Goal: Information Seeking & Learning: Learn about a topic

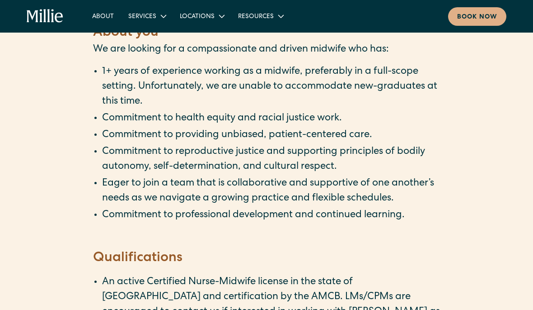
scroll to position [1233, 0]
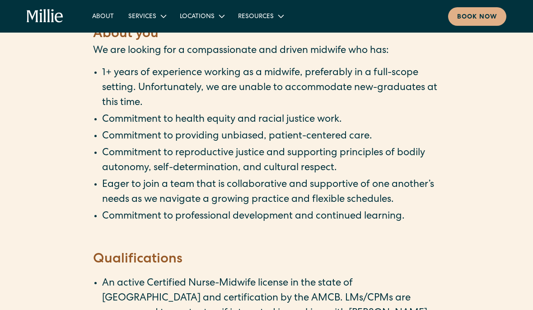
click at [250, 23] on div "Resources" at bounding box center [260, 16] width 59 height 15
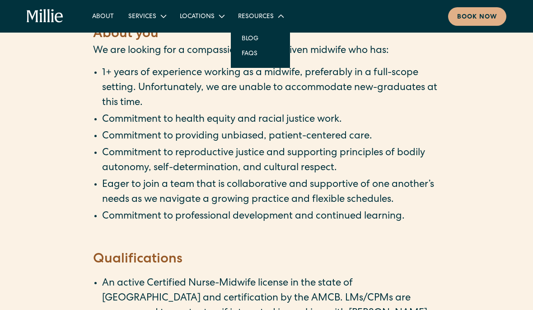
click at [244, 57] on link "FAQs" at bounding box center [250, 53] width 30 height 15
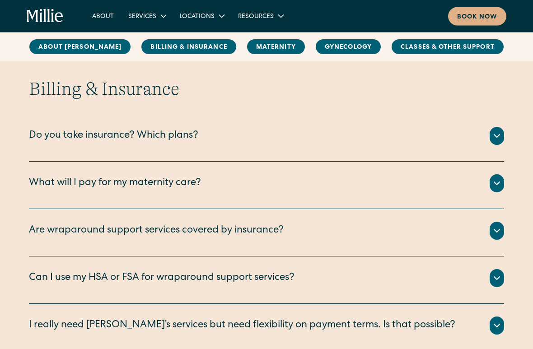
click at [46, 140] on div "Do you take insurance? Which plans?" at bounding box center [113, 136] width 169 height 15
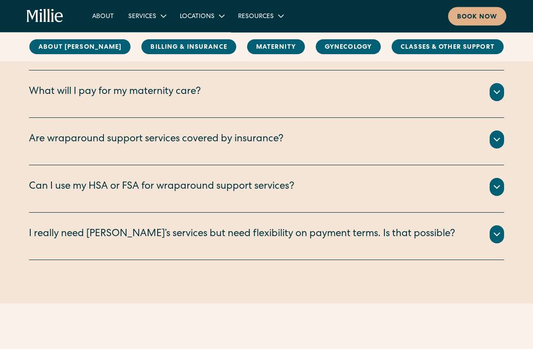
scroll to position [597, 0]
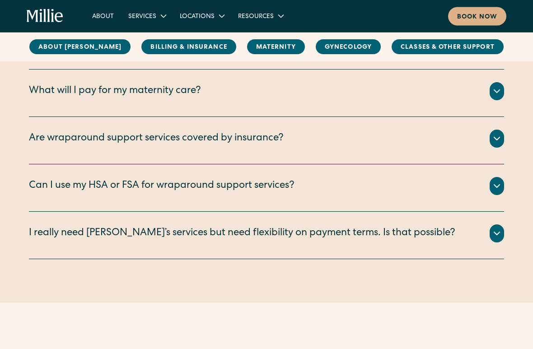
click at [64, 96] on div "What will I pay for my maternity care?" at bounding box center [115, 91] width 172 height 15
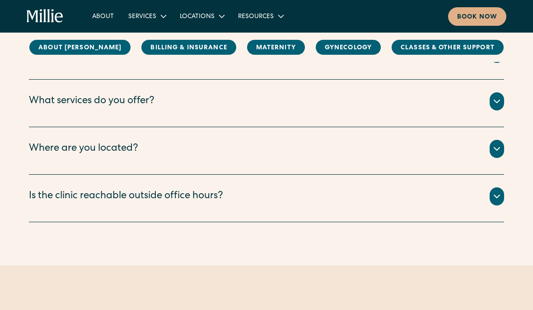
scroll to position [177, 0]
click at [52, 144] on div "Where are you located?" at bounding box center [83, 149] width 109 height 15
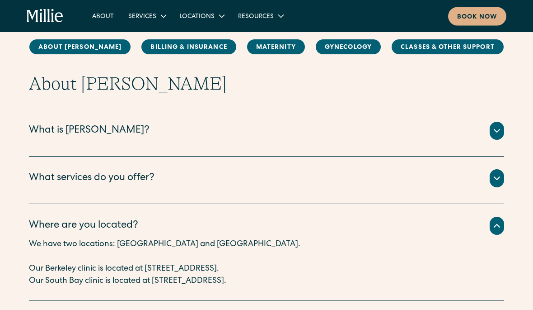
click at [44, 129] on div "What is Millie?" at bounding box center [89, 131] width 121 height 15
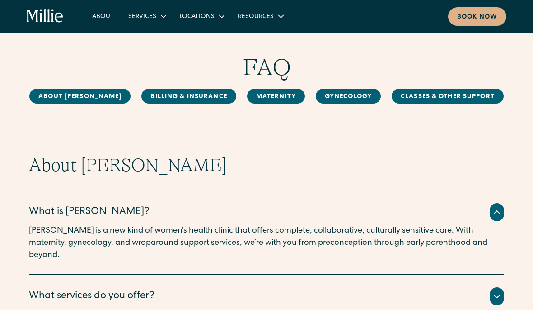
scroll to position [0, 0]
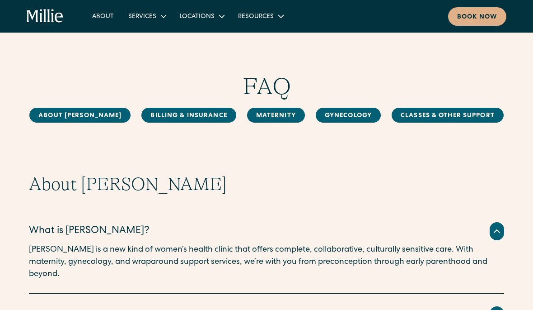
click at [258, 17] on div "Resources" at bounding box center [256, 16] width 36 height 9
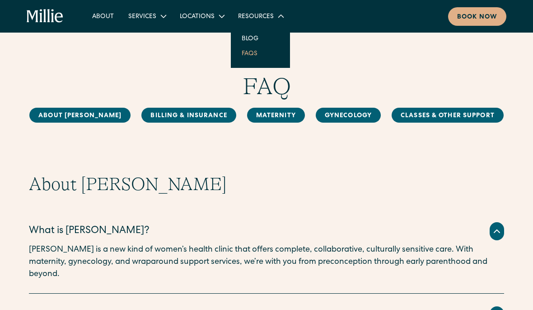
click at [244, 38] on link "Blog" at bounding box center [250, 38] width 31 height 15
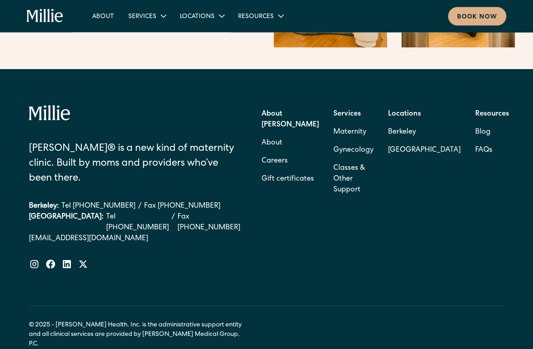
scroll to position [1517, 0]
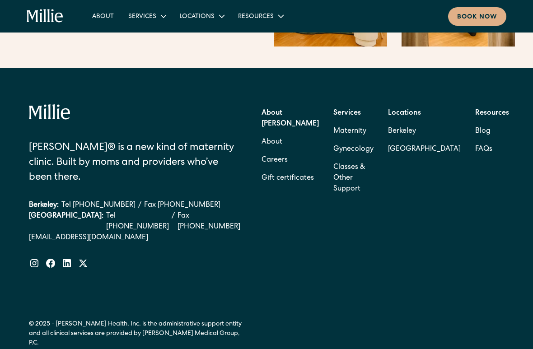
click at [282, 133] on link "About" at bounding box center [272, 142] width 21 height 18
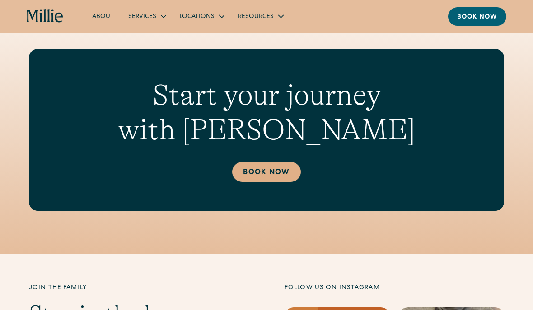
scroll to position [2347, 0]
